Goal: Task Accomplishment & Management: Use online tool/utility

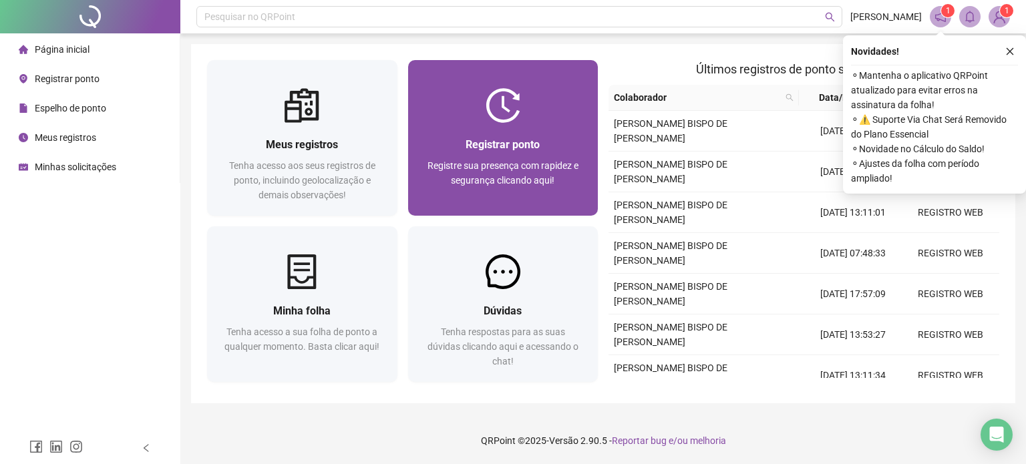
click at [515, 202] on div "Registrar ponto Registre sua presença com rapidez e segurança clicando aqui!" at bounding box center [503, 169] width 190 height 93
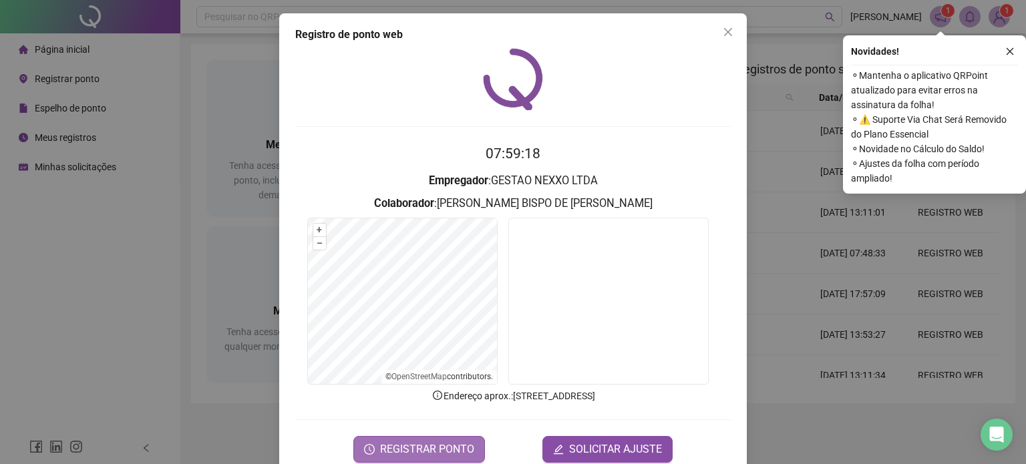
click at [439, 451] on span "REGISTRAR PONTO" at bounding box center [427, 449] width 94 height 16
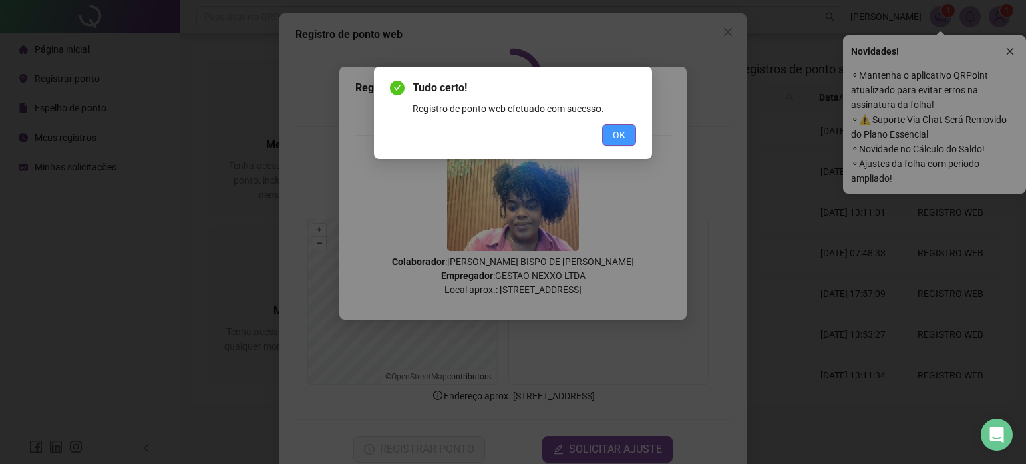
click at [620, 135] on span "OK" at bounding box center [618, 135] width 13 height 15
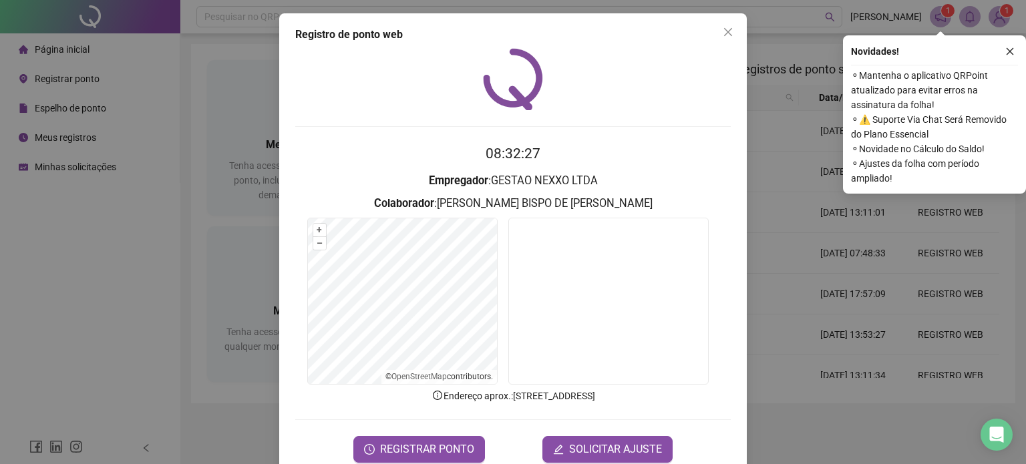
click at [726, 29] on icon "close" at bounding box center [728, 32] width 8 height 8
